Goal: Check status: Check status

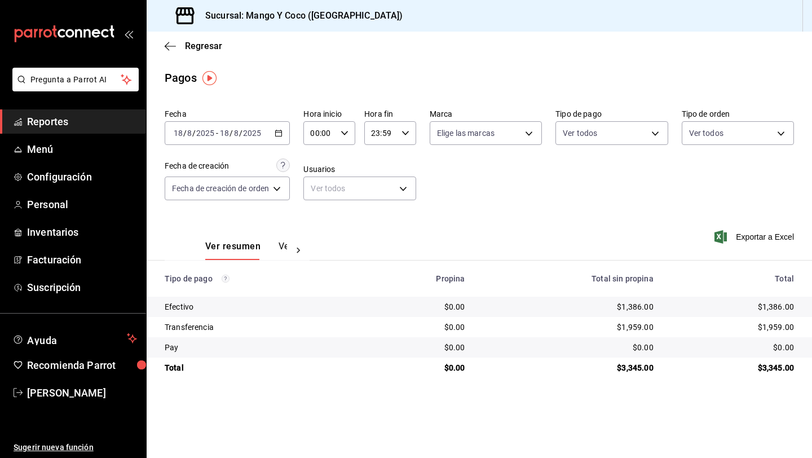
click at [226, 131] on input "18" at bounding box center [224, 133] width 10 height 9
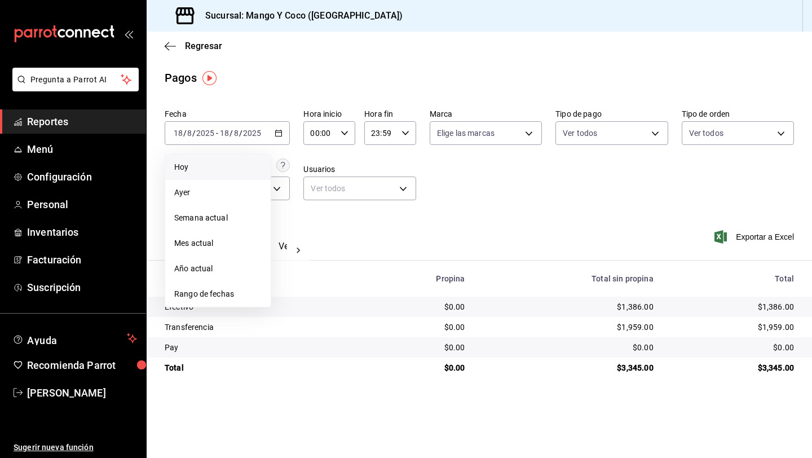
click at [200, 165] on span "Hoy" at bounding box center [217, 167] width 87 height 12
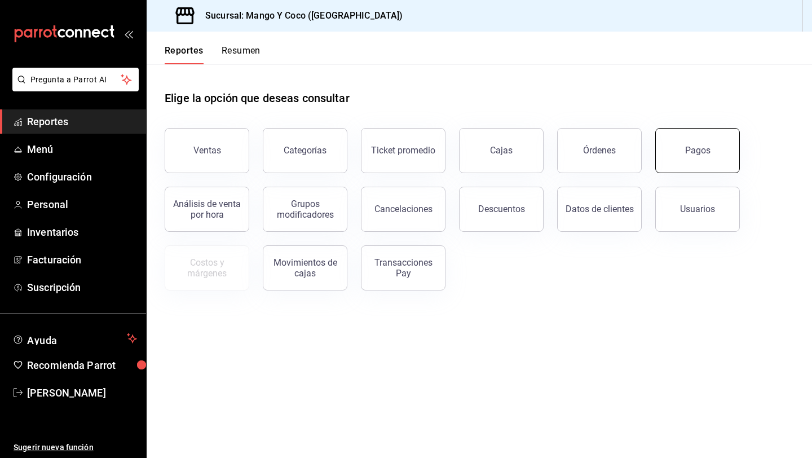
click at [692, 130] on button "Pagos" at bounding box center [697, 150] width 85 height 45
